Goal: Task Accomplishment & Management: Complete application form

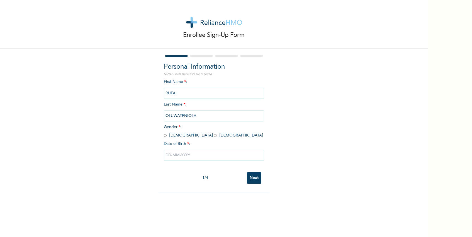
click at [164, 138] on input "radio" at bounding box center [165, 135] width 3 height 5
radio input "true"
click at [174, 159] on input "text" at bounding box center [214, 154] width 100 height 11
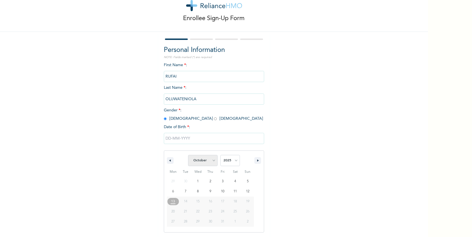
select select "4"
select select "2002"
type input "[DATE]"
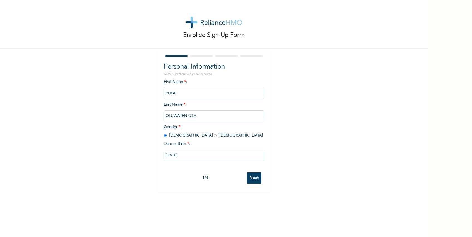
click at [252, 183] on input "Next" at bounding box center [254, 177] width 14 height 11
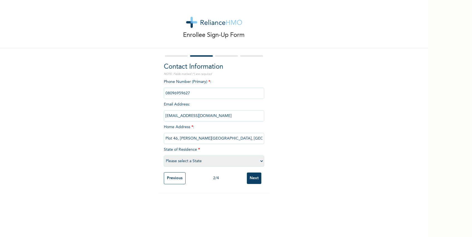
type input "Plot 46, [PERSON_NAME][GEOGRAPHIC_DATA], [GEOGRAPHIC_DATA]"
select select "25"
click at [255, 184] on input "Next" at bounding box center [254, 177] width 14 height 11
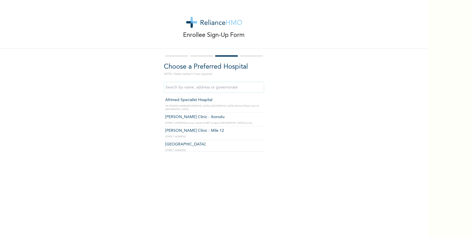
click at [199, 93] on input "text" at bounding box center [214, 87] width 100 height 11
click at [176, 89] on input "Ikeja GRA" at bounding box center [214, 87] width 100 height 11
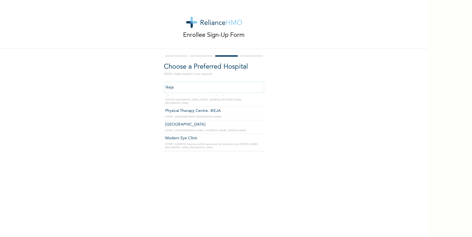
scroll to position [205, 0]
type input "I"
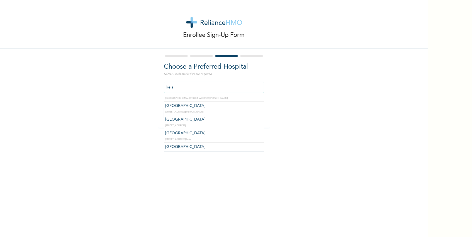
click at [167, 89] on input "ikeja" at bounding box center [214, 87] width 100 height 11
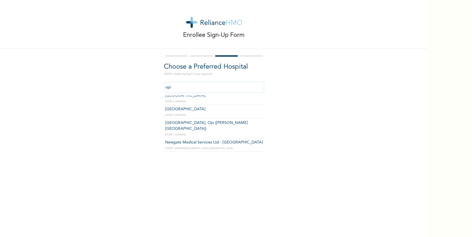
scroll to position [0, 0]
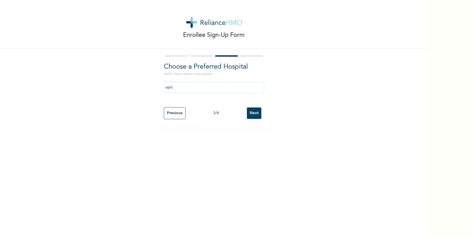
type input "[GEOGRAPHIC_DATA]"
click at [210, 89] on input "[GEOGRAPHIC_DATA]" at bounding box center [214, 87] width 100 height 11
click at [259, 115] on input "Next" at bounding box center [254, 112] width 14 height 11
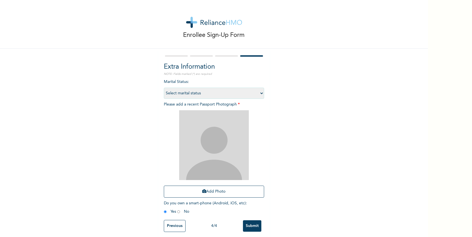
select select "1"
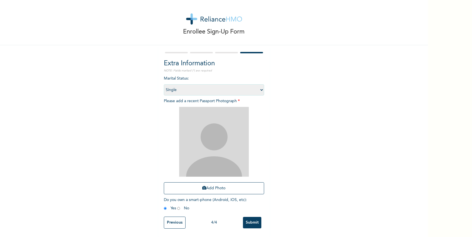
scroll to position [8, 0]
